Goal: Task Accomplishment & Management: Use online tool/utility

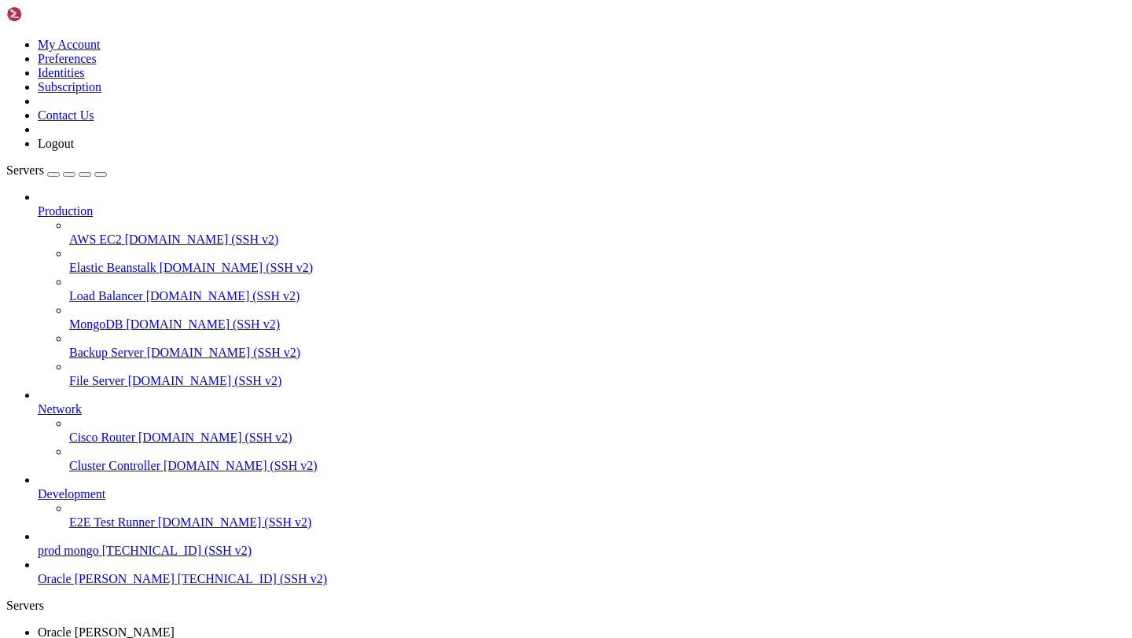
scroll to position [12, 0]
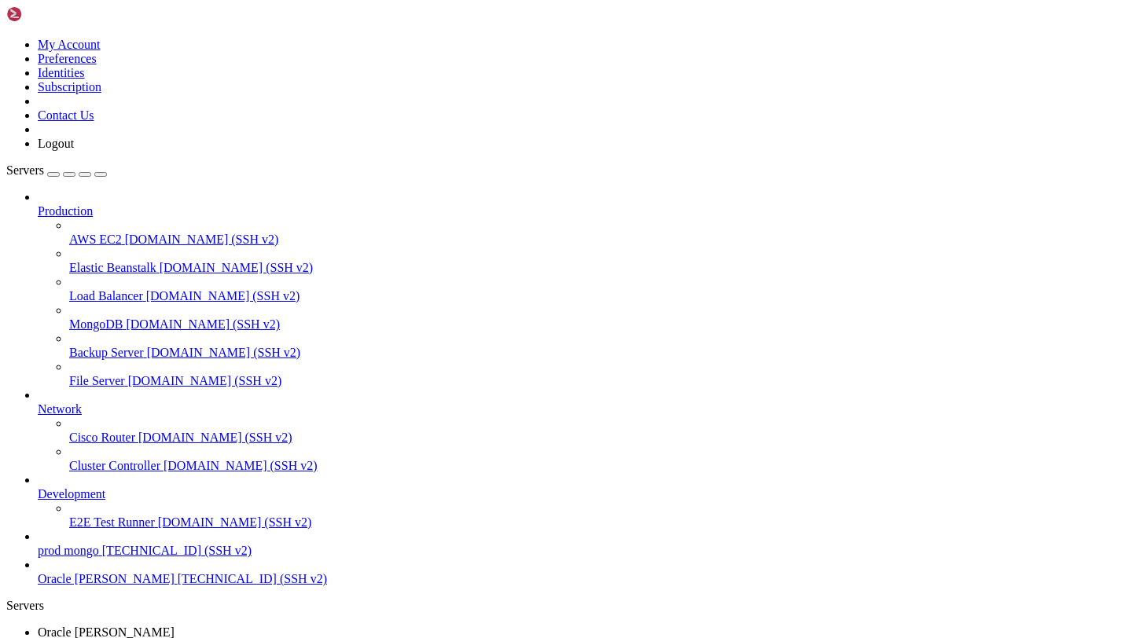
copy div "ubuntu@dev-rayo-orcale : ~ $ sudo systemctl status rayo.service ○ rayo.service …"
drag, startPoint x: 196, startPoint y: 1323, endPoint x: 12, endPoint y: 1263, distance: 193.4
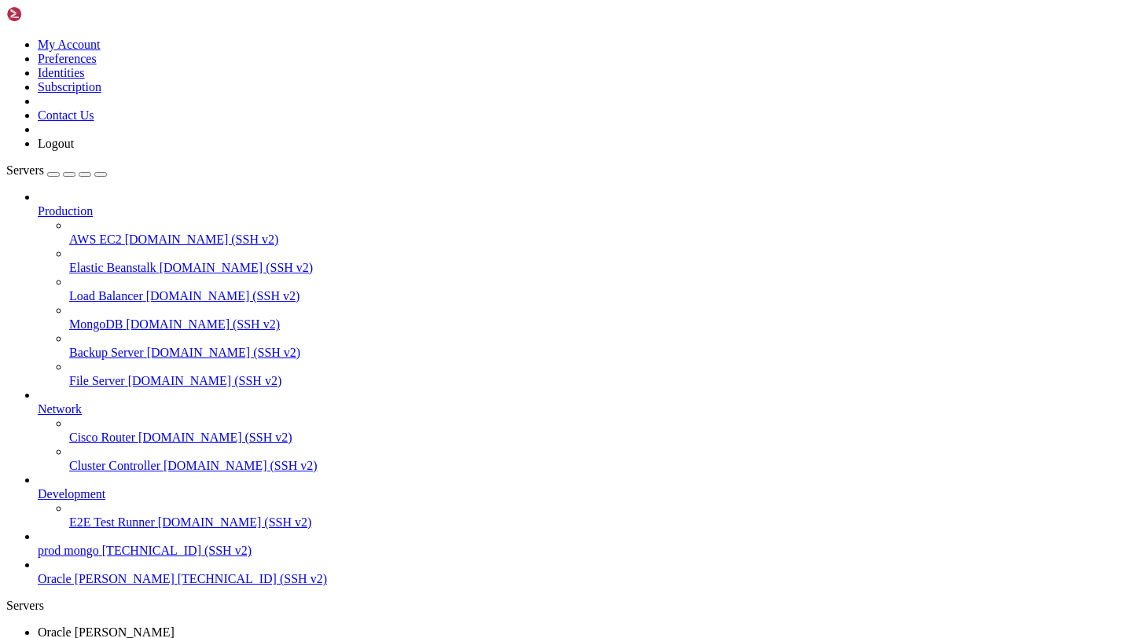
scroll to position [52737, 0]
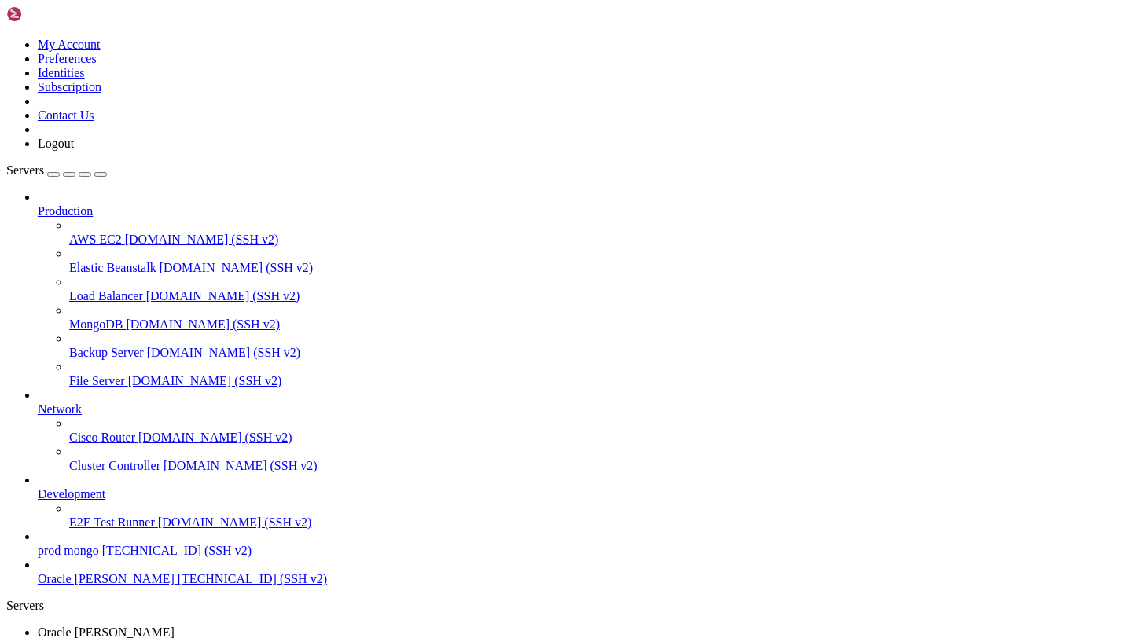
drag, startPoint x: 12, startPoint y: 1403, endPoint x: 413, endPoint y: 1430, distance: 401.8
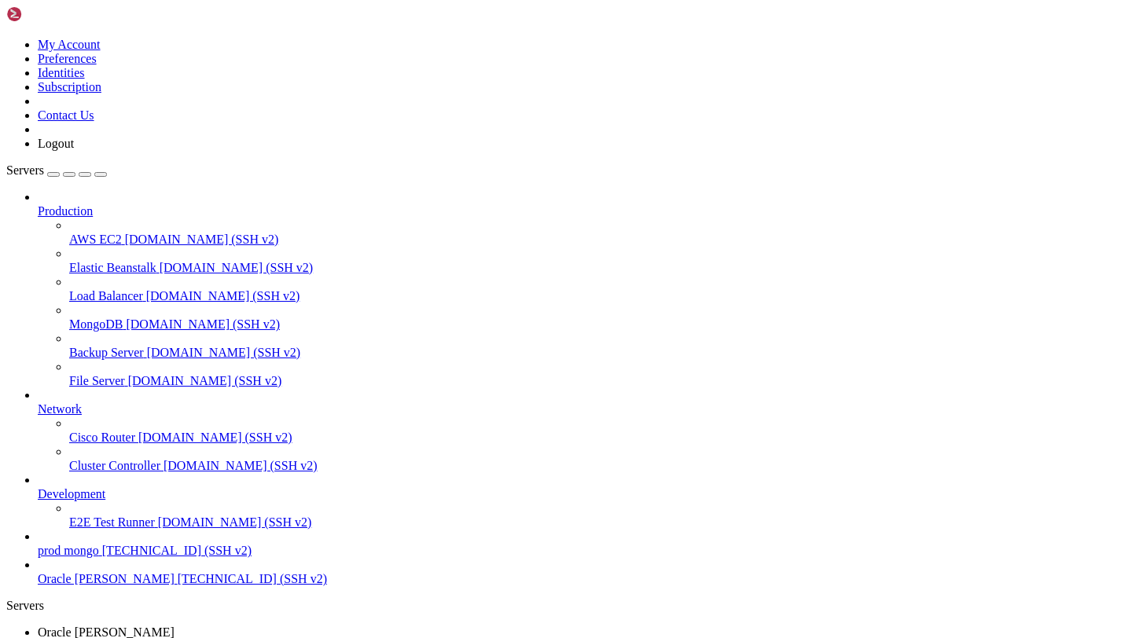
scroll to position [55861, 0]
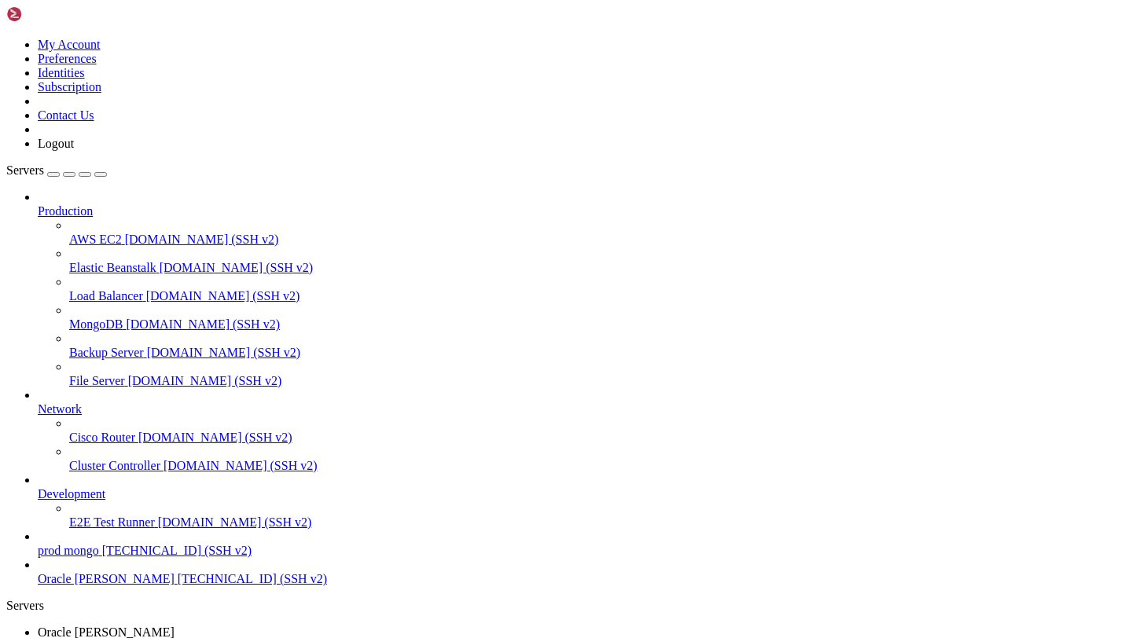
scroll to position [56855, 0]
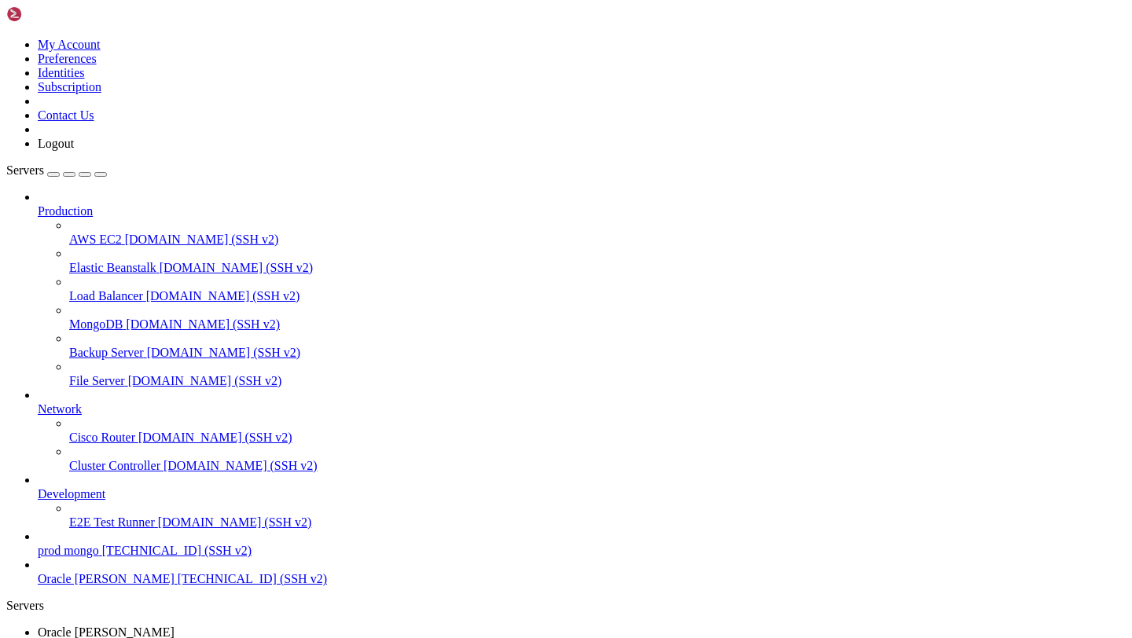
copy div "rayo.service - Rayo Backend Service Loaded: loaded (/etc/systemd/system/rayo.se…"
drag, startPoint x: 26, startPoint y: 1346, endPoint x: 177, endPoint y: 1413, distance: 165.0
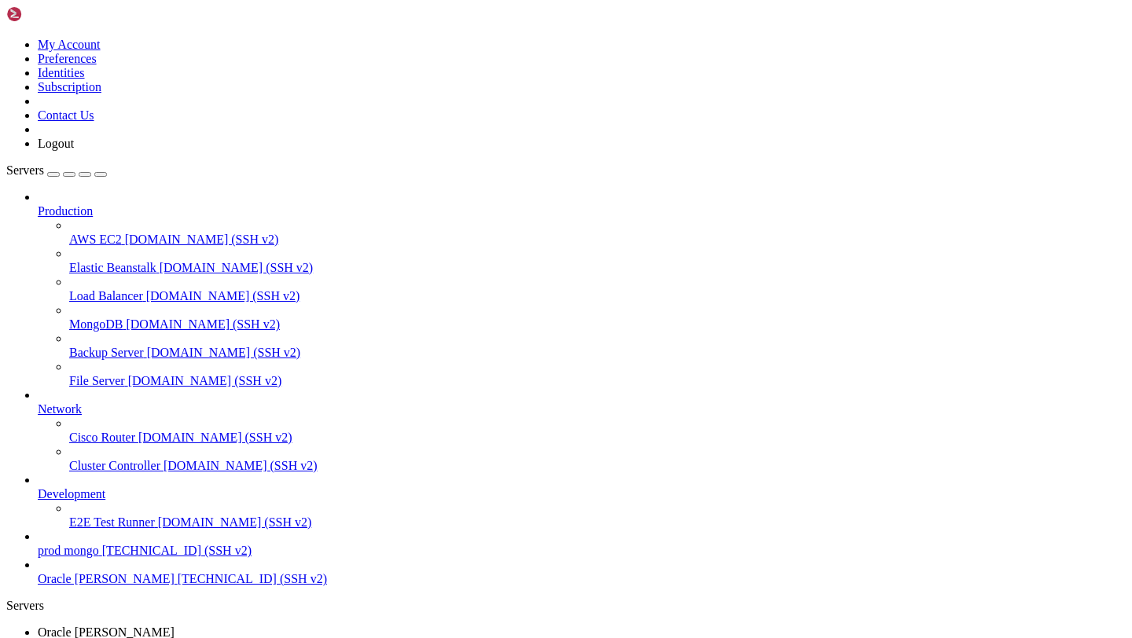
copy div "buntu@dev-rayo-orcale : ~/rayo $ ./start_[DOMAIN_NAME] Error: Error: '/var/log/…"
drag, startPoint x: 17, startPoint y: 1378, endPoint x: 260, endPoint y: 1432, distance: 248.9
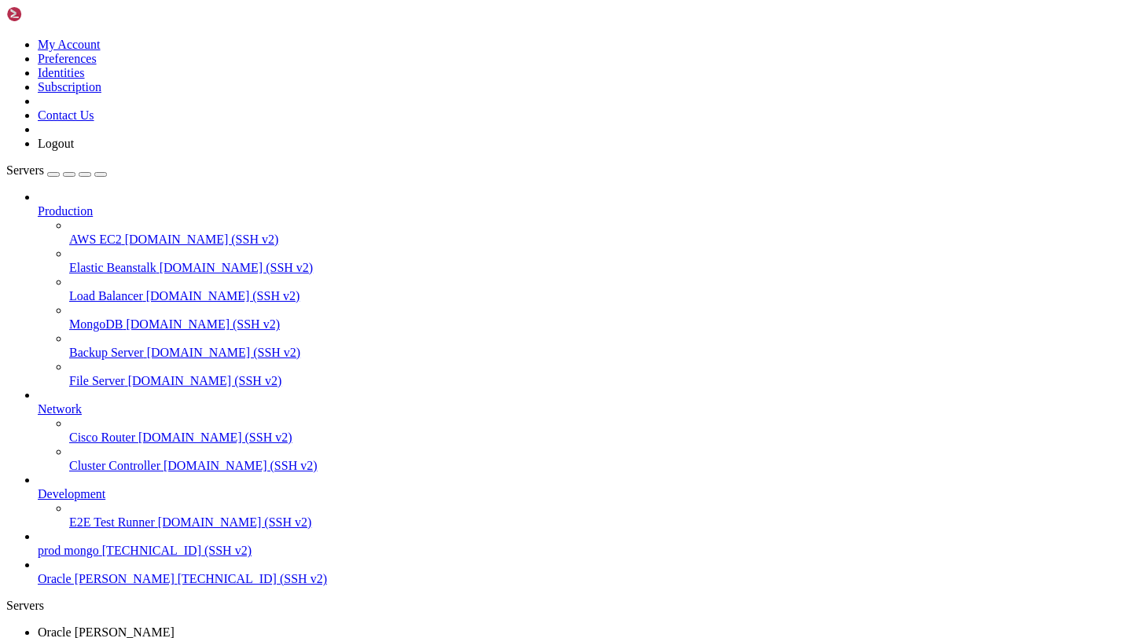
scroll to position [57273, 0]
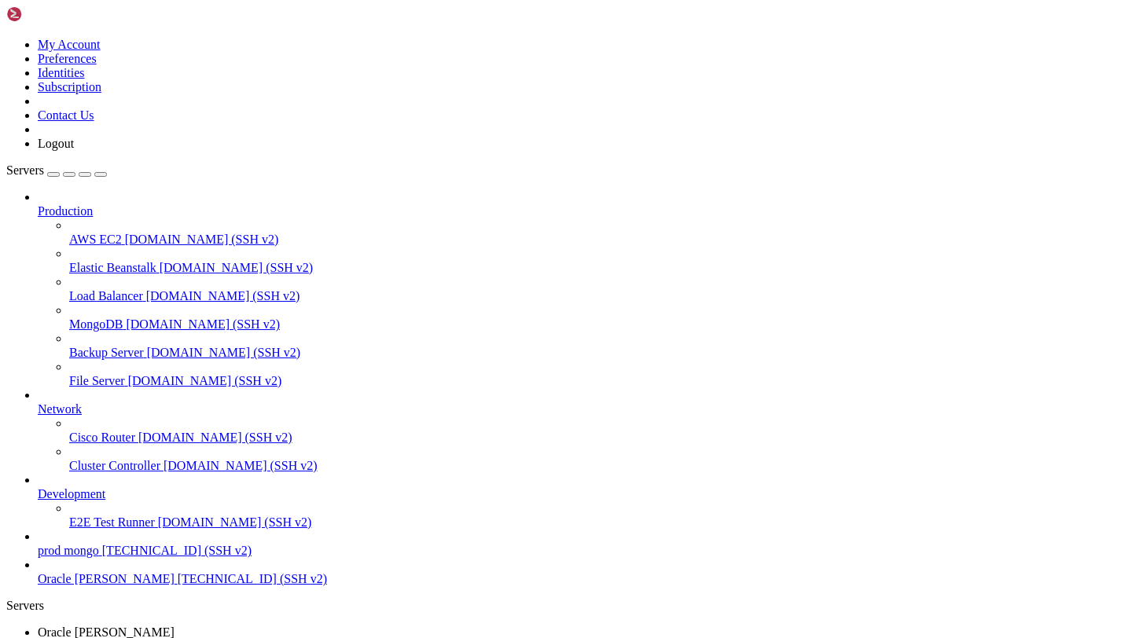
drag, startPoint x: 10, startPoint y: 1384, endPoint x: 189, endPoint y: 1404, distance: 179.5
copy div "ubuntu@dev-rayo-orcale : ~/rayo $ ./start_[DOMAIN_NAME] .env: line 1: Project: …"
drag, startPoint x: 288, startPoint y: 1401, endPoint x: 660, endPoint y: 912, distance: 614.8
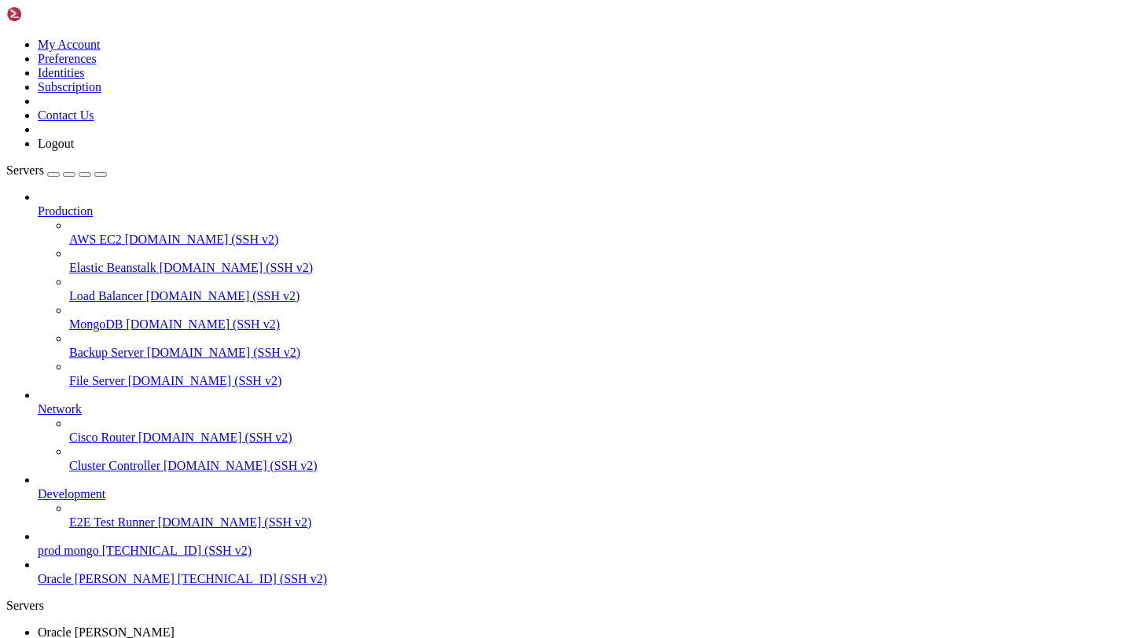
drag, startPoint x: 14, startPoint y: 1412, endPoint x: 39, endPoint y: 1419, distance: 25.9
copy div "ubuntu@dev-rayo-orcale : ~/rayo $ ./start_[DOMAIN_NAME] ubuntu@dev-rayo-orcale …"
drag, startPoint x: 15, startPoint y: 1401, endPoint x: 528, endPoint y: 1433, distance: 514.2
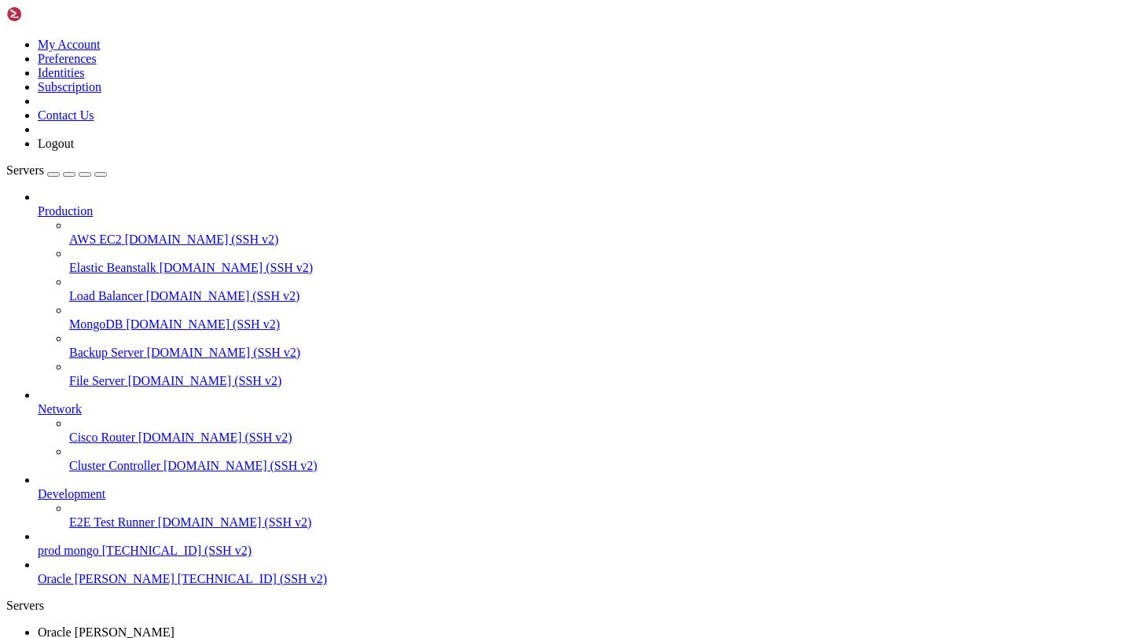
copy div "COMMAND PID USER FD TYPE DEVICE SIZE/OFF NODE NAME gunicorn 17540 ubuntu 7u IPv…"
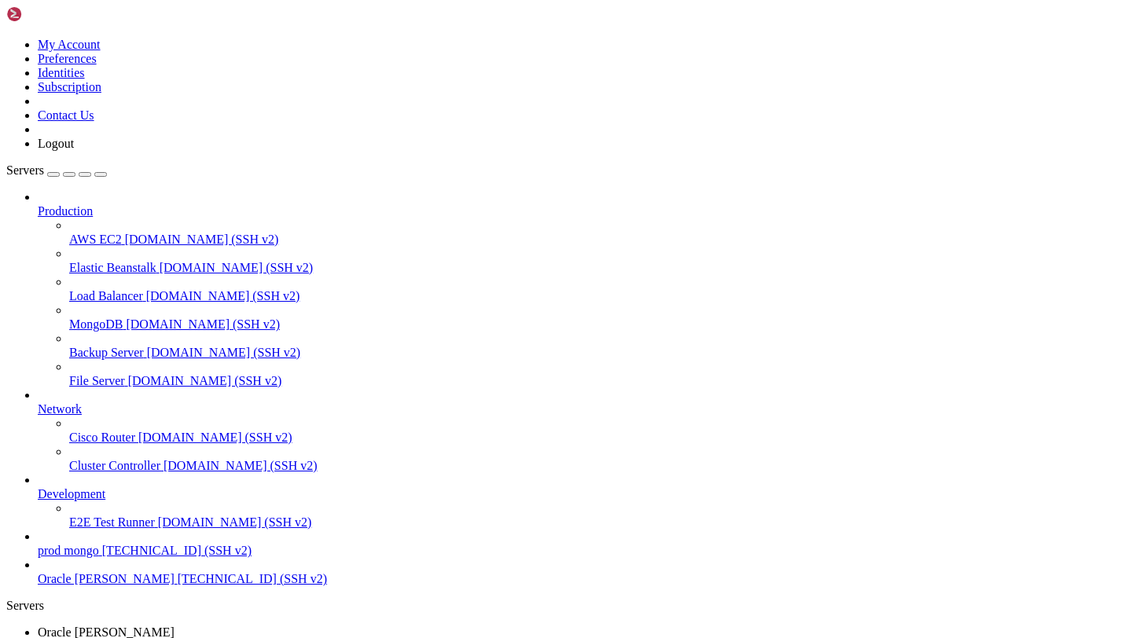
drag, startPoint x: 13, startPoint y: 1294, endPoint x: 549, endPoint y: 1411, distance: 547.9
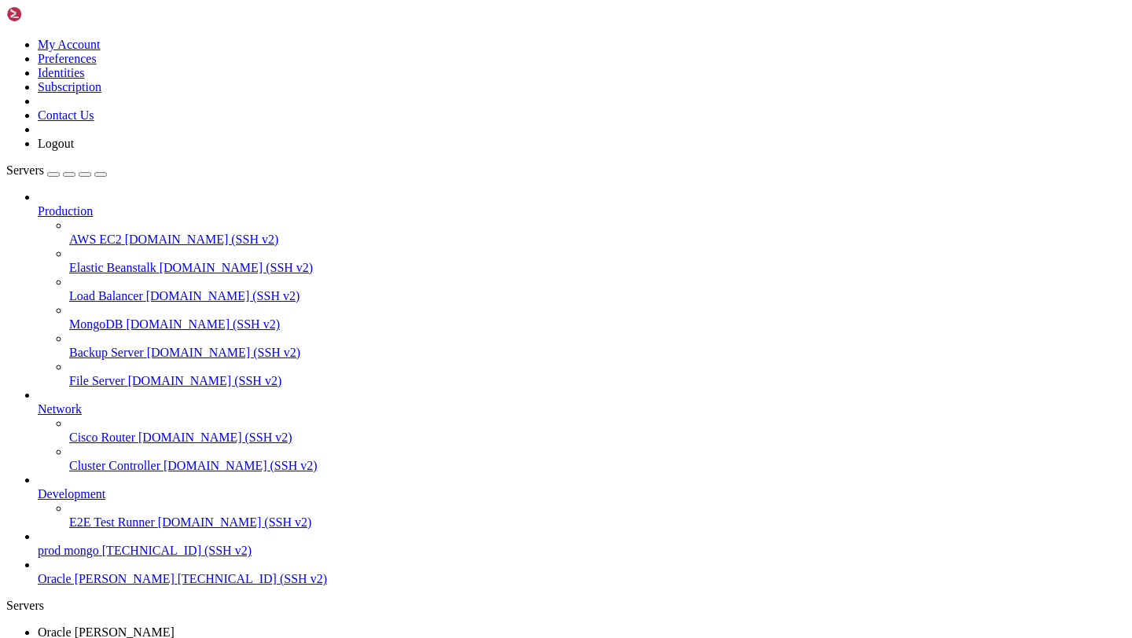
scroll to position [57704, 0]
drag, startPoint x: 13, startPoint y: 1333, endPoint x: 136, endPoint y: 1409, distance: 144.4
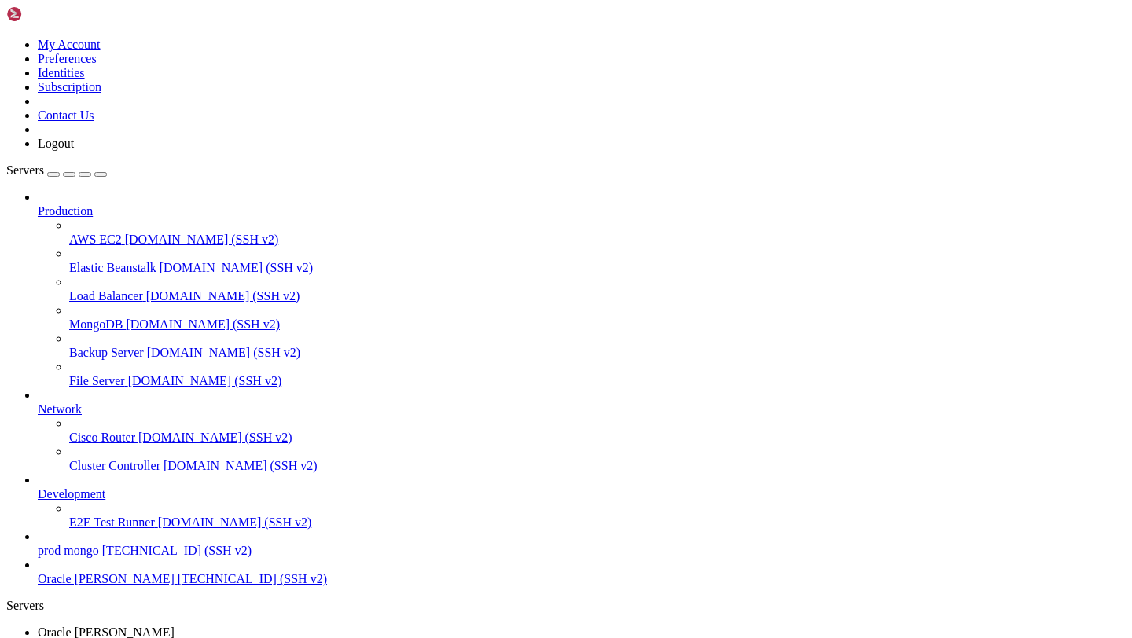
scroll to position [58397, 0]
drag, startPoint x: 13, startPoint y: 1023, endPoint x: 174, endPoint y: 1424, distance: 432.8
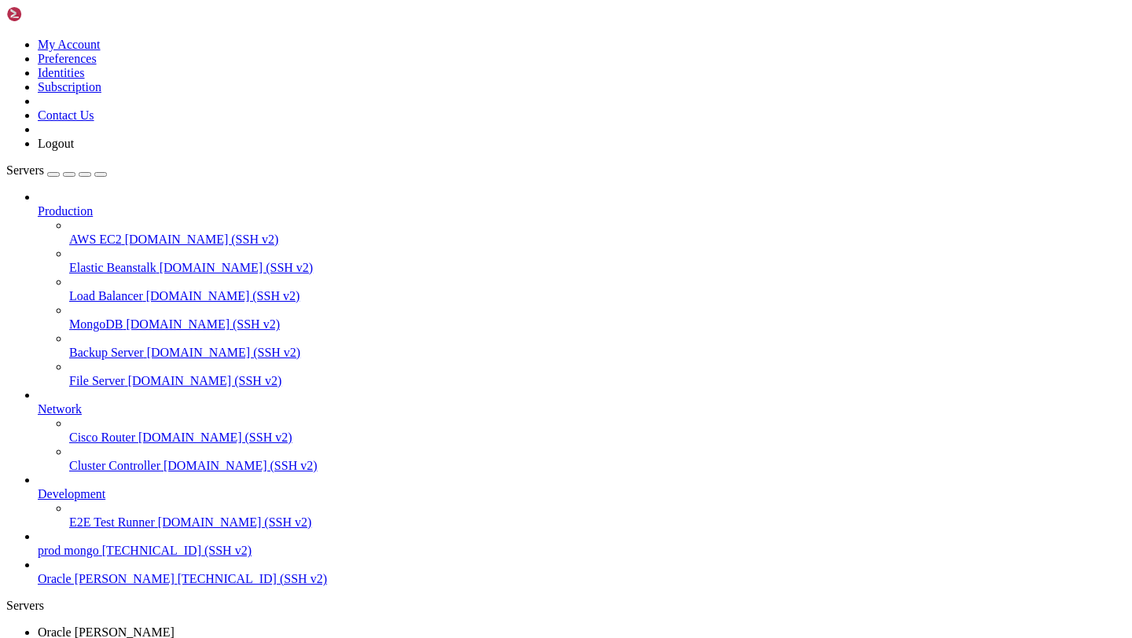
drag, startPoint x: 14, startPoint y: 1137, endPoint x: 255, endPoint y: 1433, distance: 381.5
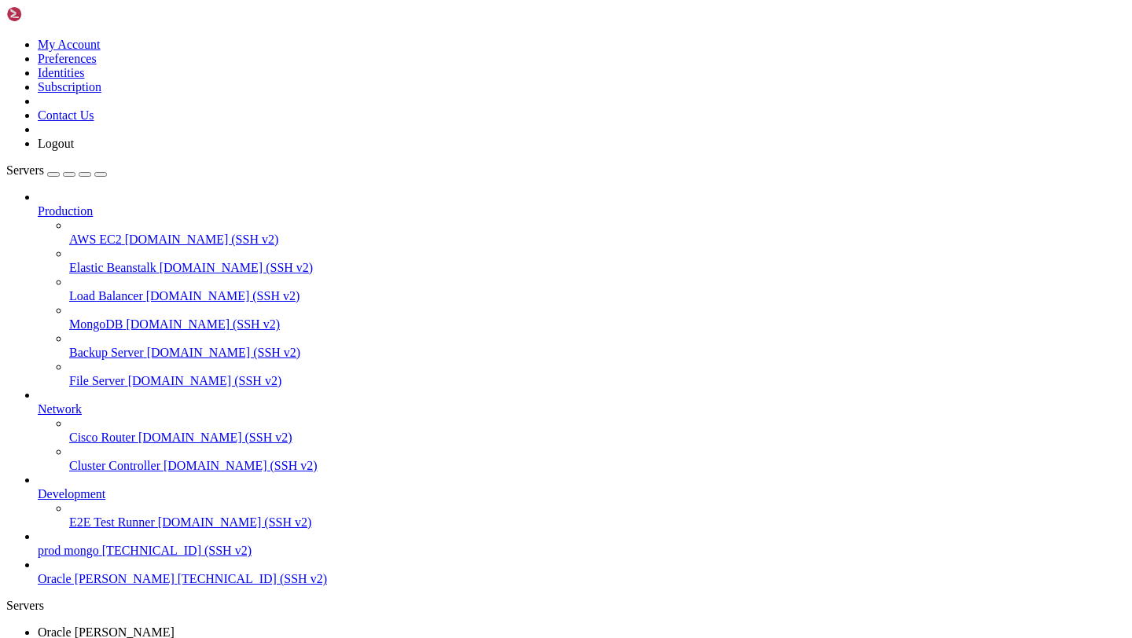
scroll to position [58685, 0]
drag, startPoint x: 252, startPoint y: 1412, endPoint x: 405, endPoint y: 926, distance: 509.1
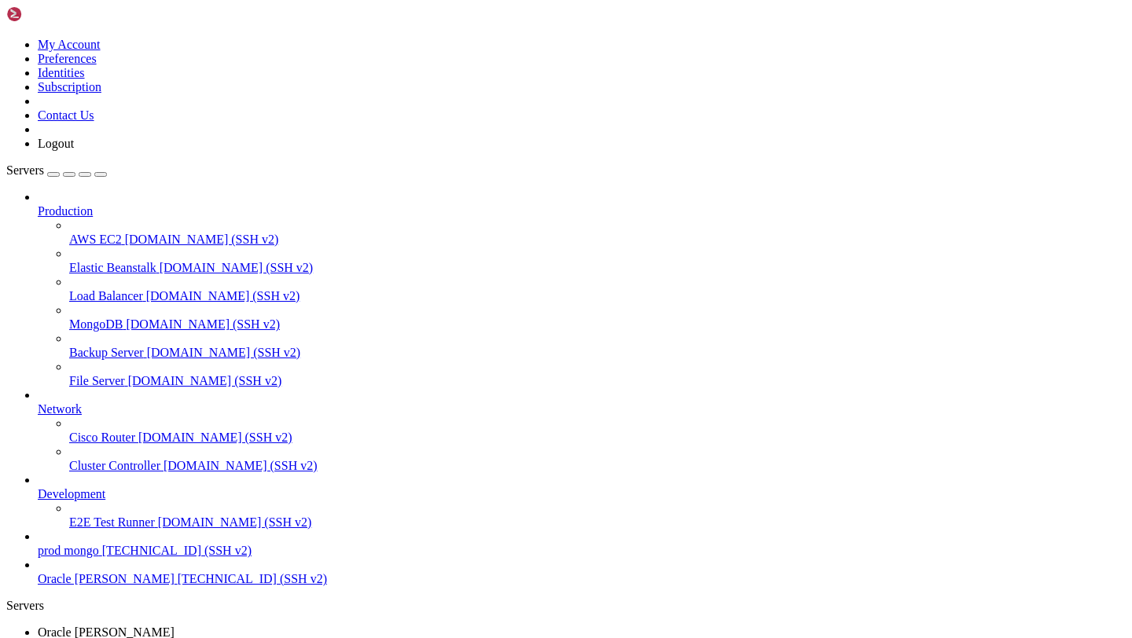
copy div "ubuntu@dev-rayo-orcale : ~/rayo $ sudo certbot certonly --webroot -w /var/www/h…"
drag, startPoint x: 14, startPoint y: 1203, endPoint x: 234, endPoint y: 1412, distance: 303.6
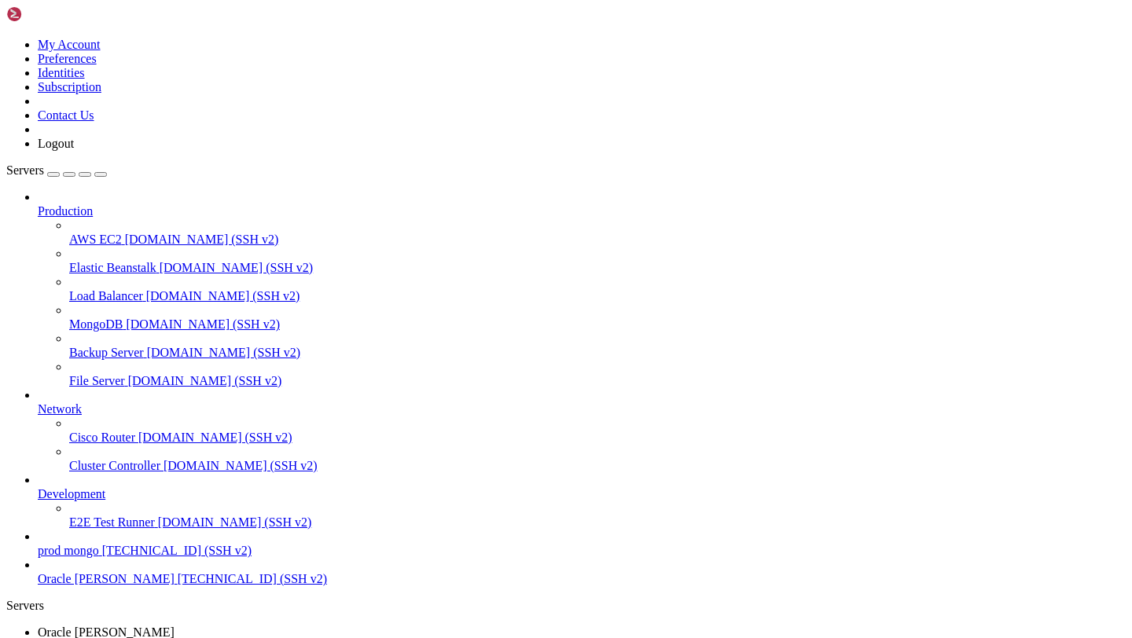
scroll to position [59181, 0]
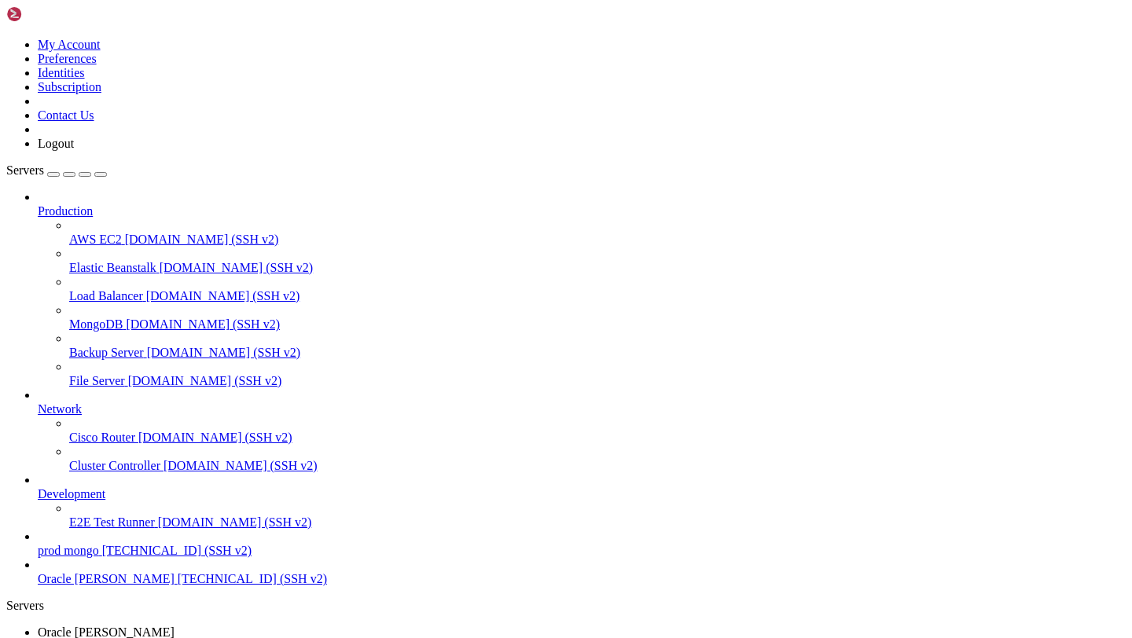
scroll to position [59482, 0]
drag, startPoint x: 13, startPoint y: 1207, endPoint x: 202, endPoint y: 1414, distance: 280.4
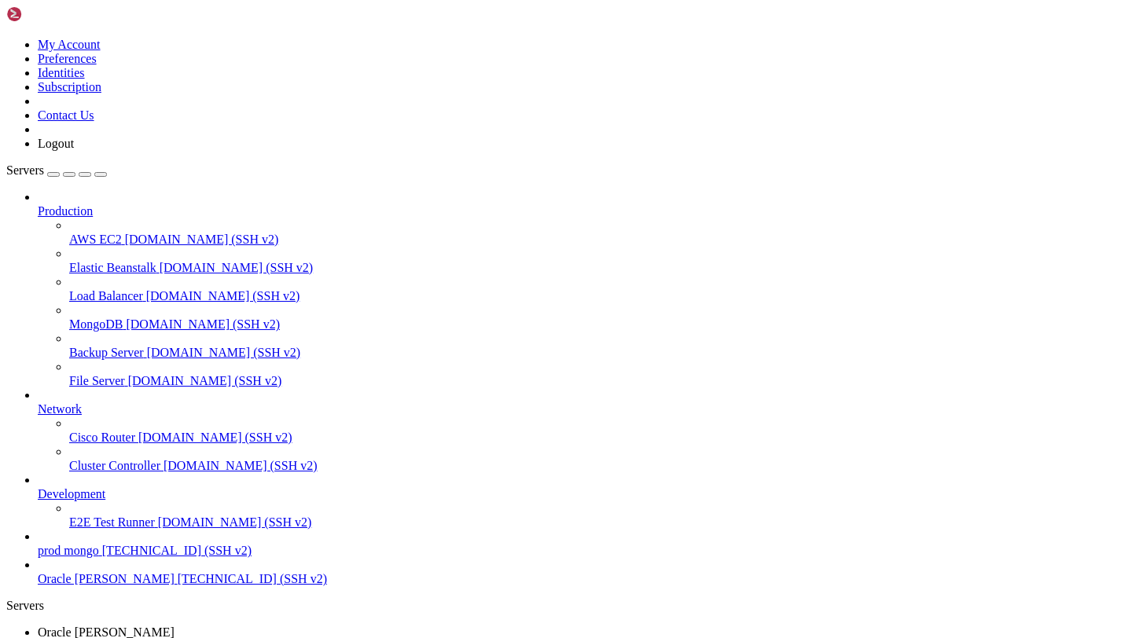
scroll to position [59560, 0]
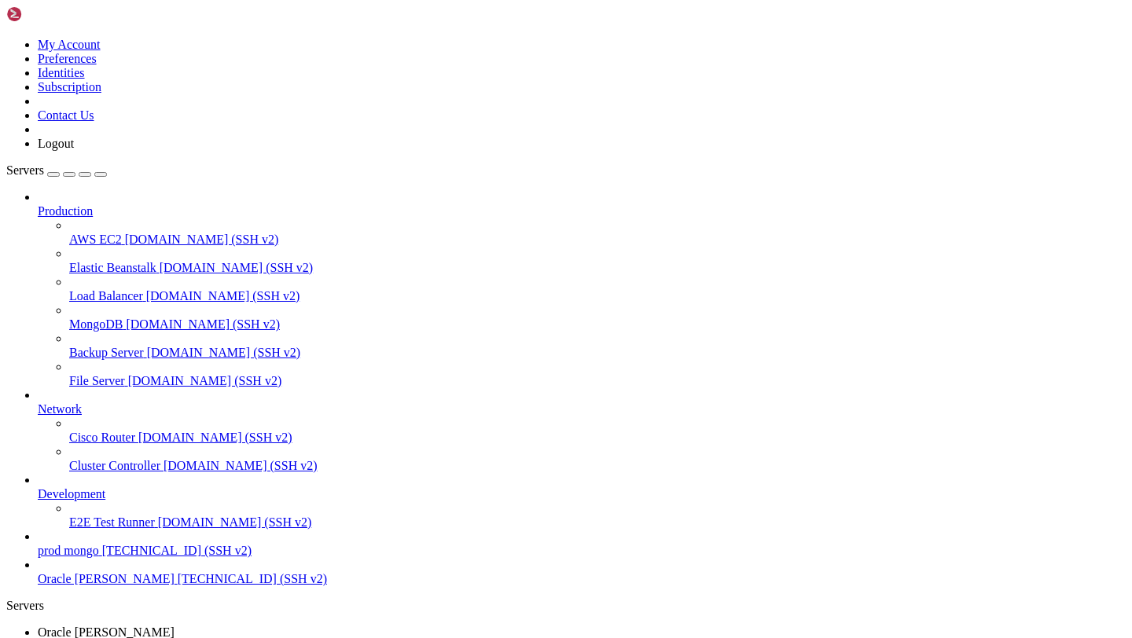
scroll to position [59757, 0]
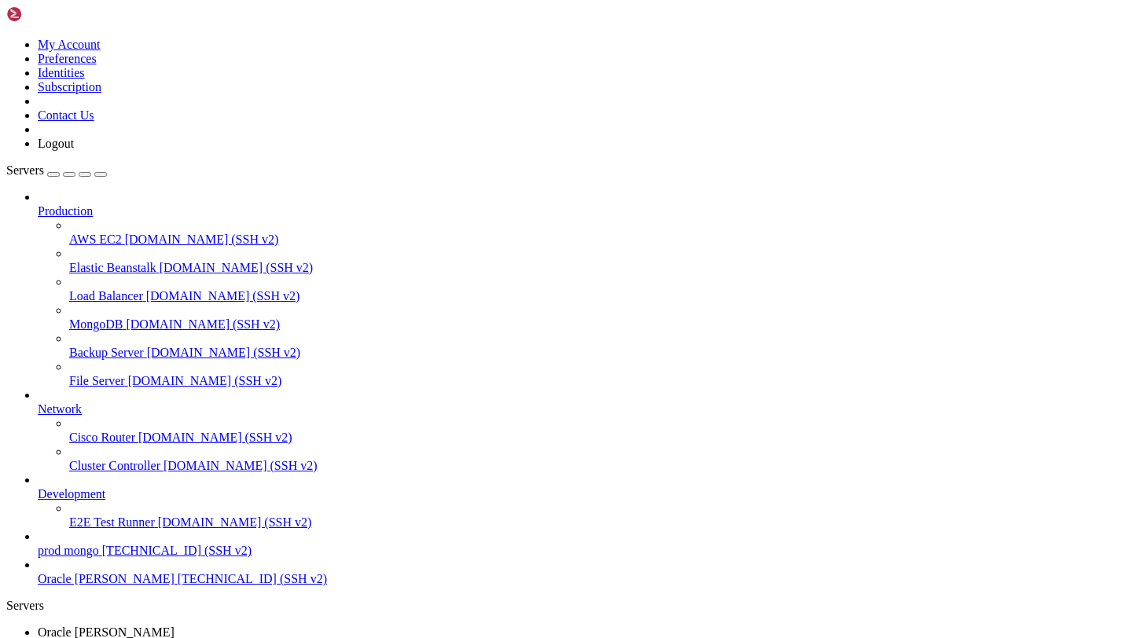
drag, startPoint x: 15, startPoint y: 1376, endPoint x: 254, endPoint y: 1430, distance: 245.0
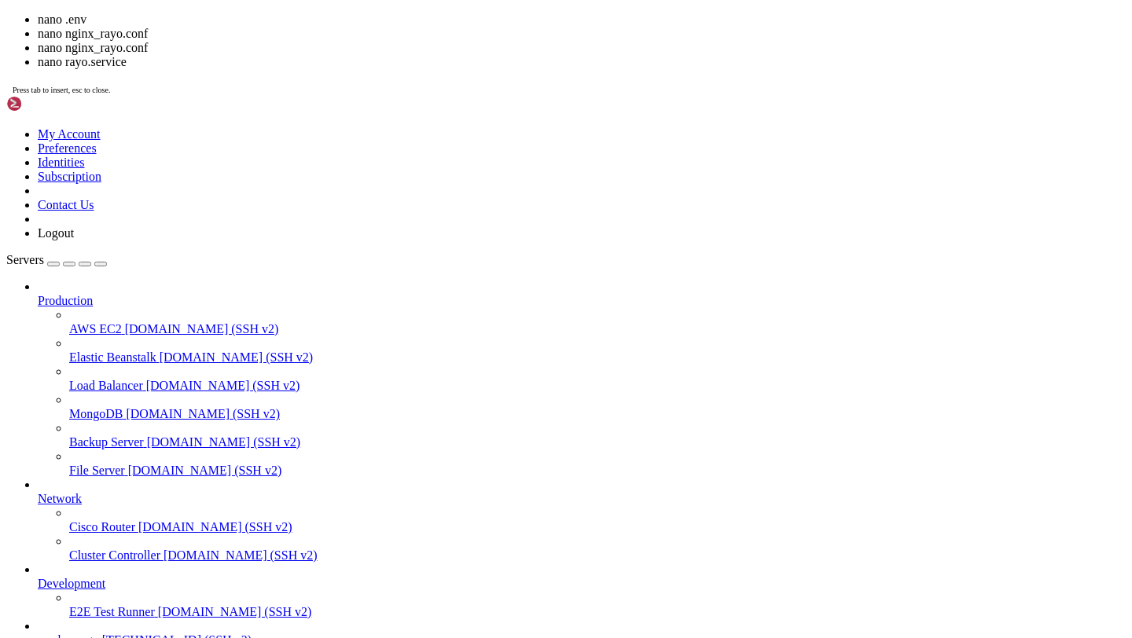
scroll to position [62946, 0]
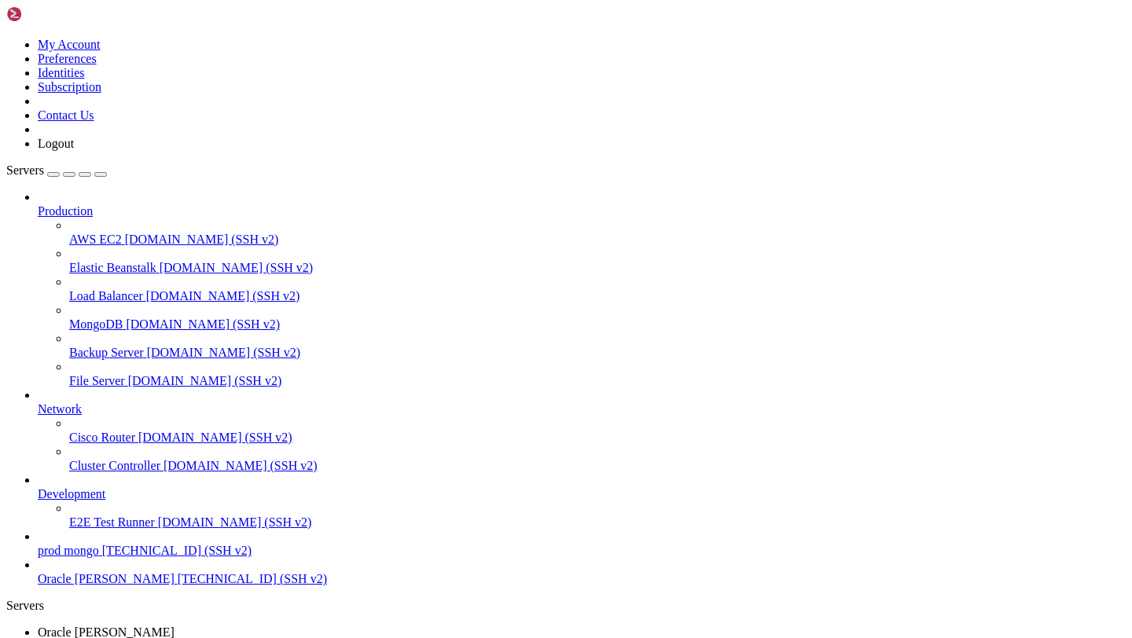
scroll to position [65488, 0]
drag, startPoint x: 13, startPoint y: 1074, endPoint x: 621, endPoint y: 1142, distance: 611.3
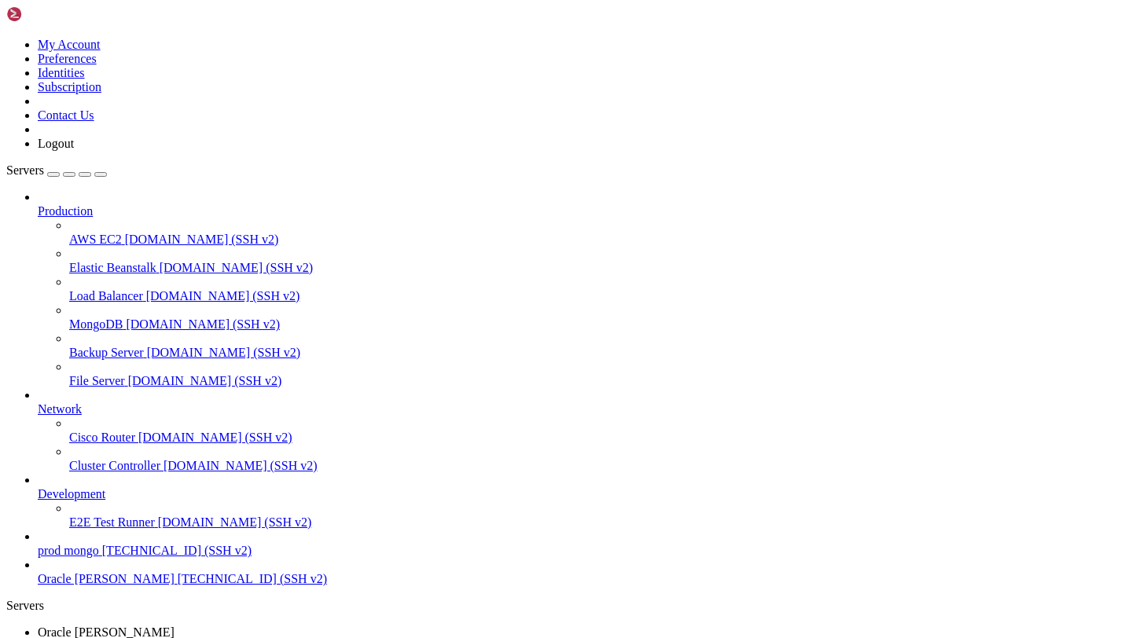
scroll to position [83916, 0]
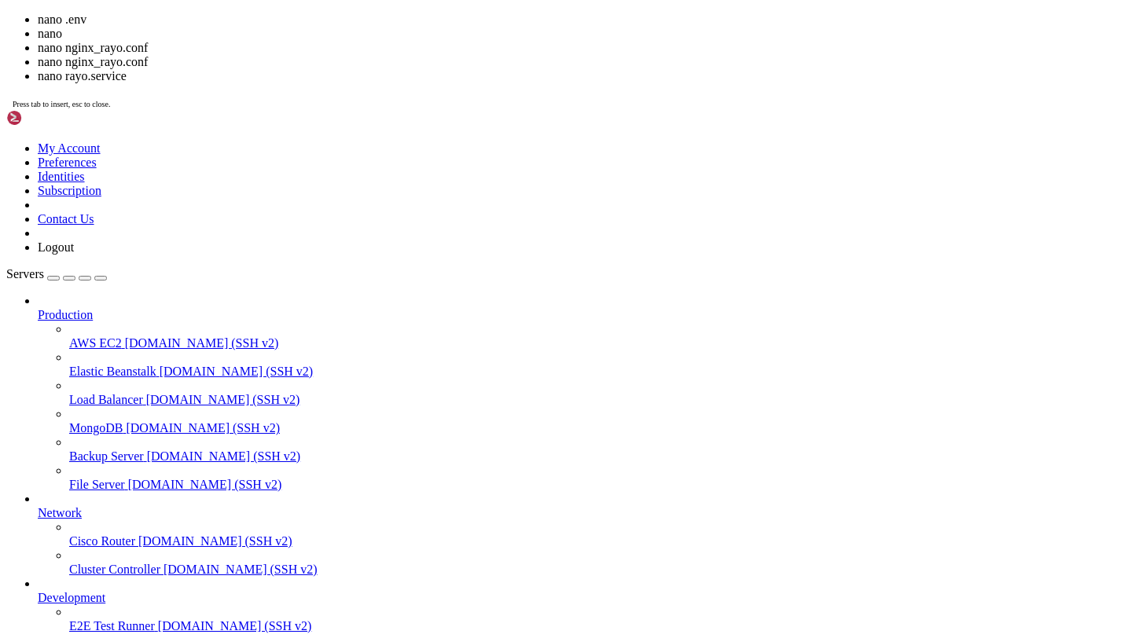
scroll to position [83928, 0]
